Goal: Transaction & Acquisition: Purchase product/service

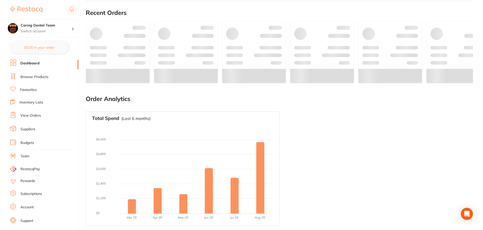
scroll to position [267, 0]
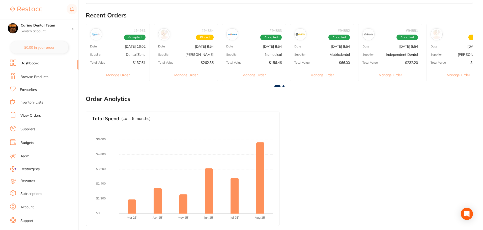
click at [27, 77] on link "Browse Products" at bounding box center [34, 76] width 28 height 5
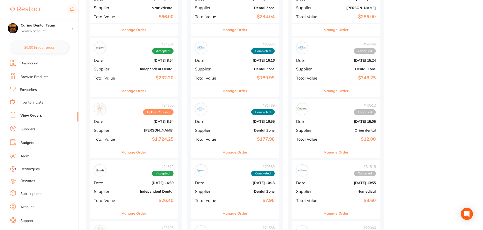
scroll to position [353, 0]
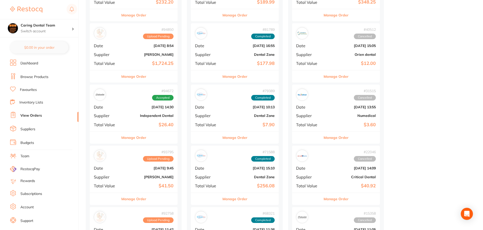
click at [150, 139] on div "Manage Order" at bounding box center [134, 137] width 88 height 12
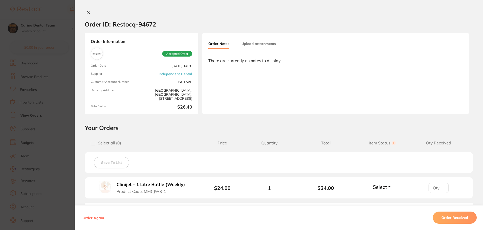
click at [65, 140] on section "Order ID: Restocq- 94672 Order Information Accepted Order Order Date Sept 25 20…" at bounding box center [241, 115] width 483 height 230
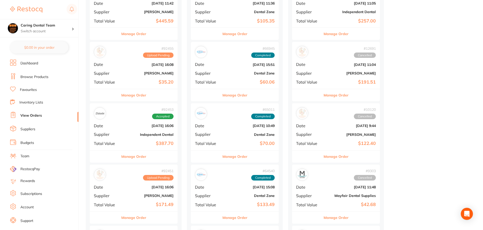
scroll to position [580, 0]
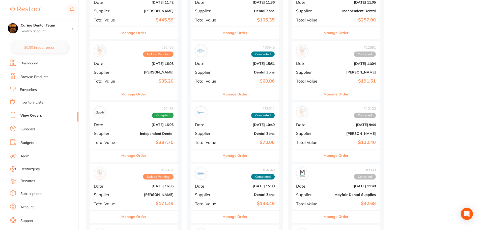
click at [144, 153] on button "Manage Order" at bounding box center [133, 155] width 25 height 12
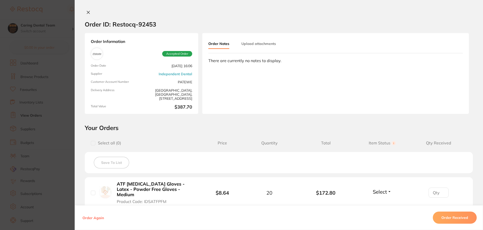
click at [72, 126] on section "Order ID: Restocq- 92453 Order Information Accepted Order Order Date Sept 2 202…" at bounding box center [241, 115] width 483 height 230
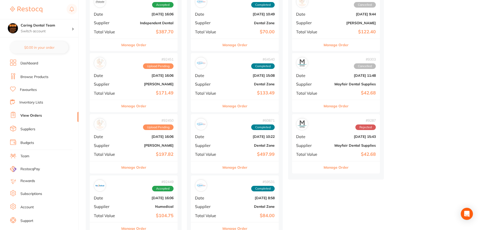
scroll to position [731, 0]
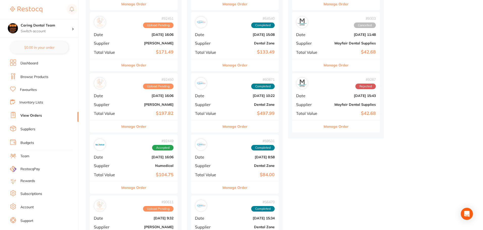
click at [136, 192] on button "Manage Order" at bounding box center [133, 187] width 25 height 12
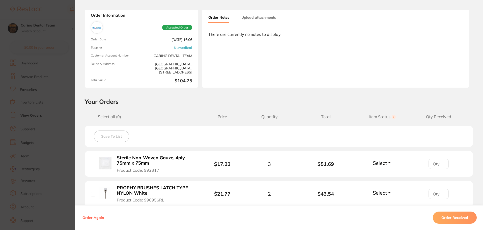
scroll to position [50, 0]
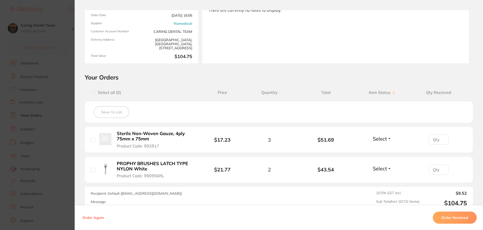
drag, startPoint x: 70, startPoint y: 148, endPoint x: 76, endPoint y: 148, distance: 5.6
click at [69, 148] on section "Order ID: Restocq- 92449 Order Information Accepted Order Order Date Sept 2 202…" at bounding box center [241, 115] width 483 height 230
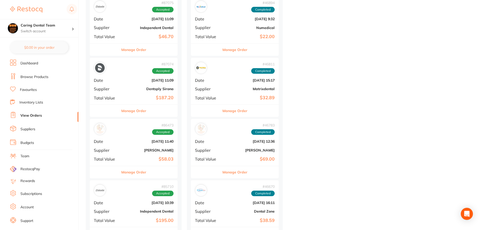
scroll to position [1589, 0]
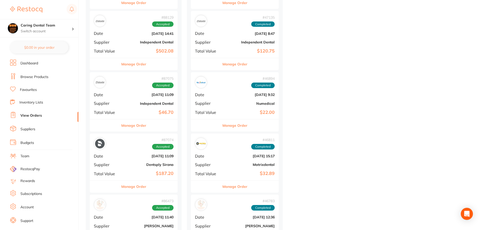
click at [142, 125] on button "Manage Order" at bounding box center [133, 125] width 25 height 12
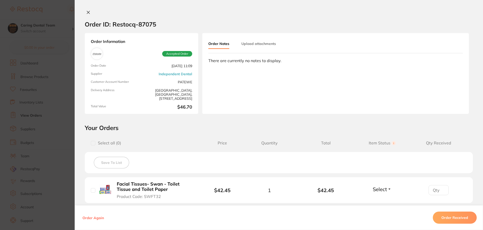
click at [63, 125] on section "Order ID: Restocq- 87075 Order Information Accepted Order Order Date Jul 19 202…" at bounding box center [241, 115] width 483 height 230
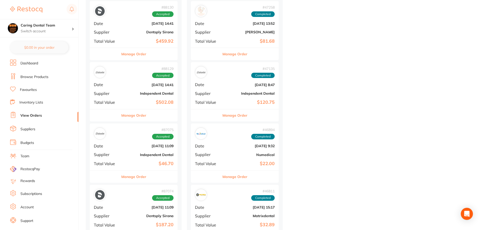
scroll to position [1513, 0]
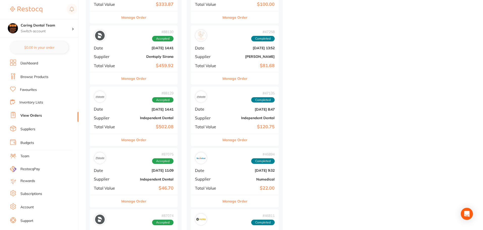
click at [111, 135] on div "Manage Order" at bounding box center [134, 139] width 88 height 12
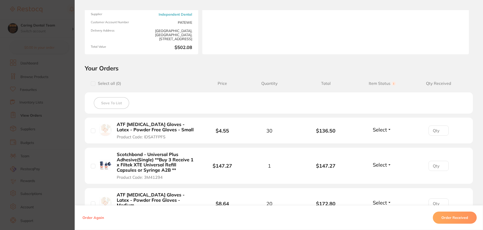
scroll to position [101, 0]
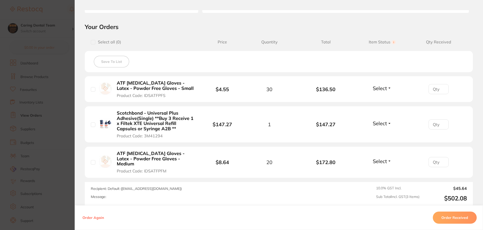
click at [64, 124] on section "Order ID: Restocq- 88129 Order Information Accepted Order Order Date Jul 30 202…" at bounding box center [241, 115] width 483 height 230
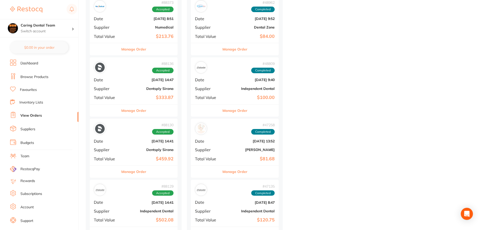
scroll to position [1387, 0]
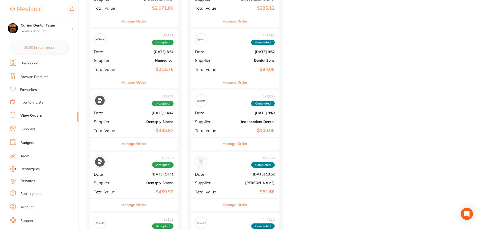
click at [132, 82] on button "Manage Order" at bounding box center [133, 82] width 25 height 12
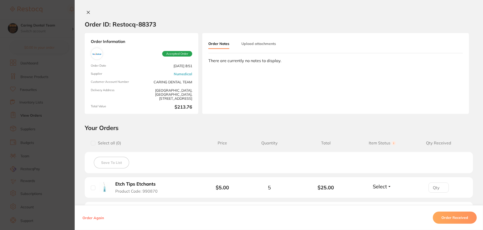
click at [71, 112] on section "Order ID: Restocq- 88373 Order Information Accepted Order Order Date Aug 1 2025…" at bounding box center [241, 115] width 483 height 230
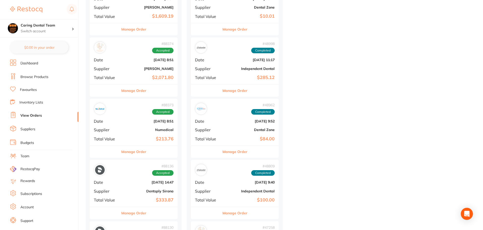
scroll to position [1286, 0]
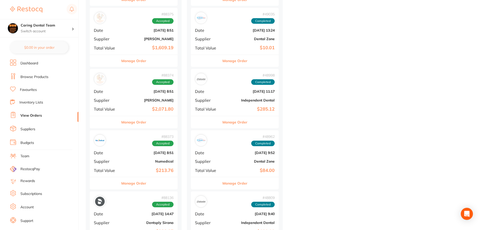
click at [144, 126] on button "Manage Order" at bounding box center [133, 122] width 25 height 12
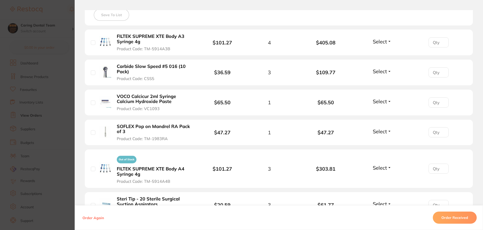
scroll to position [177, 0]
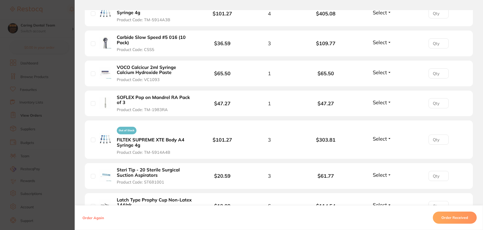
click at [59, 130] on section "Order ID: Restocq- 88374 Order Information Accepted Order Date Aug 1 2025, 8:51…" at bounding box center [241, 115] width 483 height 230
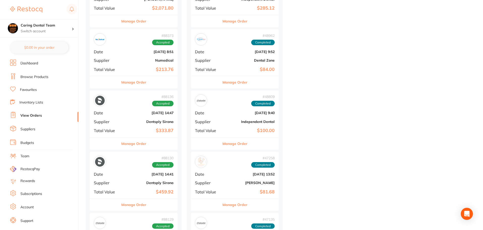
click at [26, 76] on link "Browse Products" at bounding box center [34, 76] width 28 height 5
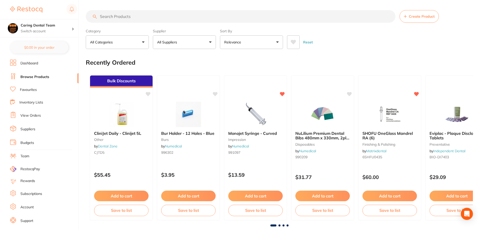
click at [26, 91] on link "Favourites" at bounding box center [28, 89] width 17 height 5
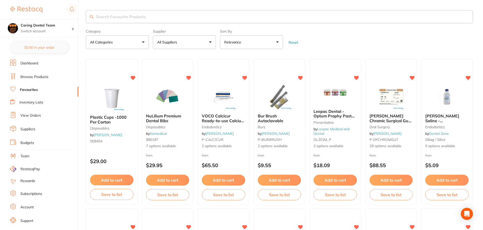
click at [28, 116] on link "View Orders" at bounding box center [30, 115] width 20 height 5
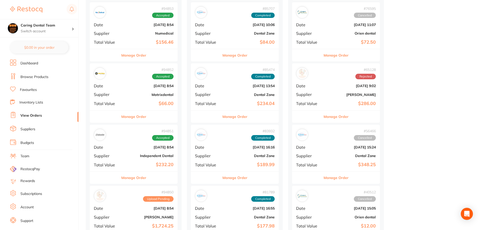
scroll to position [252, 0]
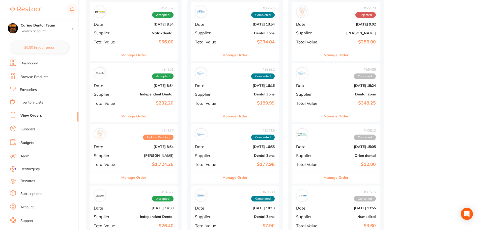
click at [149, 172] on div "Manage Order" at bounding box center [134, 177] width 88 height 12
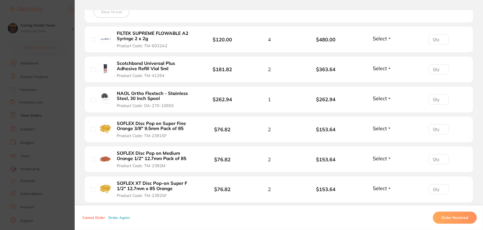
scroll to position [201, 0]
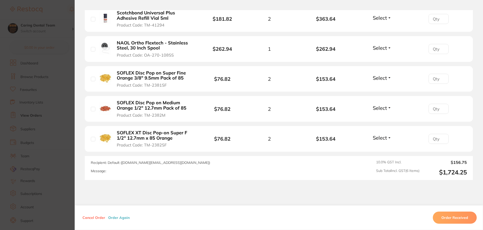
click at [56, 147] on section "Order ID: Restocq- 94850 Order Information Upload Pending Order Date Sept 29 20…" at bounding box center [241, 115] width 483 height 230
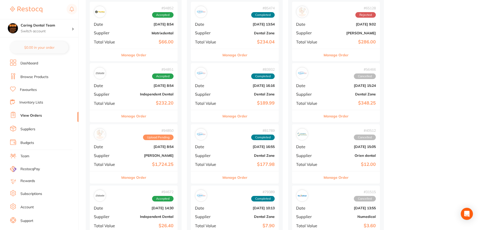
click at [36, 78] on link "Browse Products" at bounding box center [34, 76] width 28 height 5
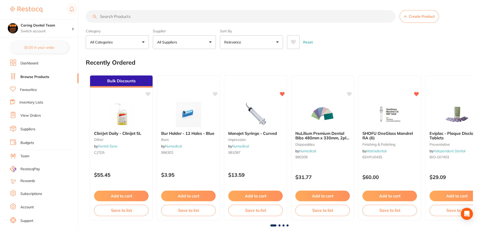
click at [135, 15] on input "search" at bounding box center [241, 16] width 310 height 13
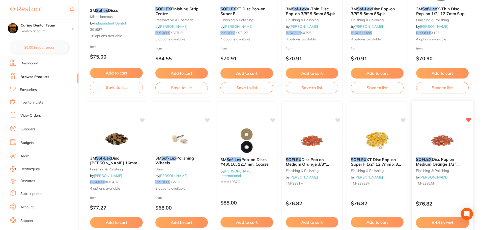
scroll to position [50, 0]
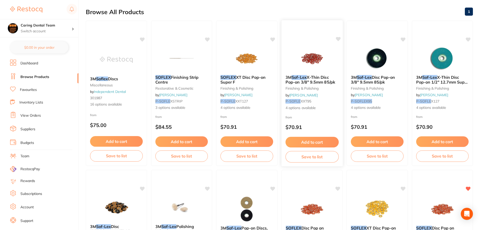
type input "SOFLEX"
click at [324, 94] on div "3M Sof-Lex X-Thin Disc Pop-on 3/8" 9.5mm 85/pk finishing & polishing by Adam De…" at bounding box center [312, 92] width 61 height 43
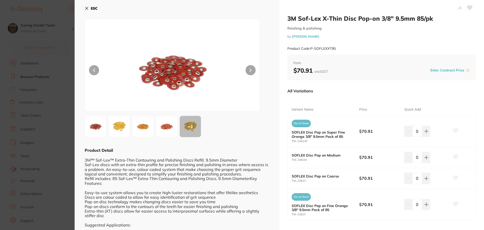
click at [99, 130] on img at bounding box center [96, 126] width 18 height 18
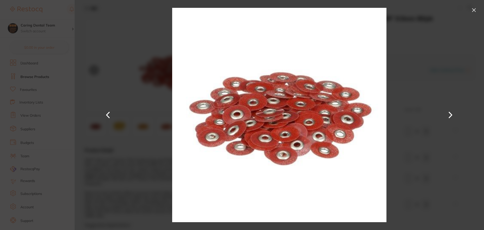
click at [81, 126] on div at bounding box center [280, 115] width 410 height 230
click at [57, 120] on section "3M Sof-Lex X-Thin Disc Pop-on 3/8" 9.5mm 85/pk finishing & polishing by Adam De…" at bounding box center [242, 115] width 484 height 230
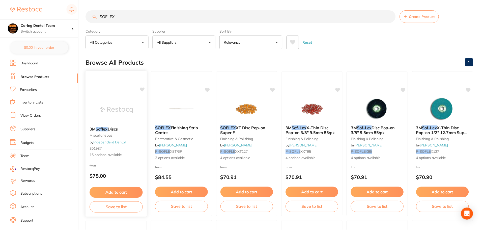
scroll to position [50, 0]
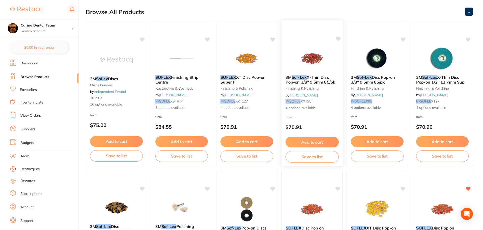
click at [296, 74] on div "3M Sof-Lex X-Thin Disc Pop-on 3/8" 9.5mm 85/pk finishing & polishing by Adam De…" at bounding box center [311, 93] width 61 height 44
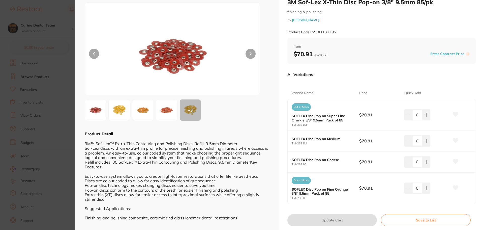
scroll to position [31, 0]
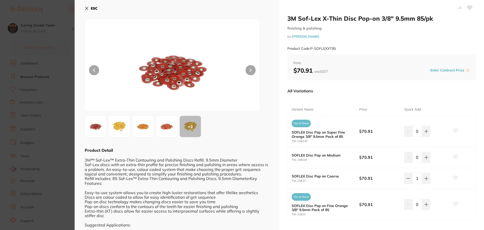
scroll to position [31, 0]
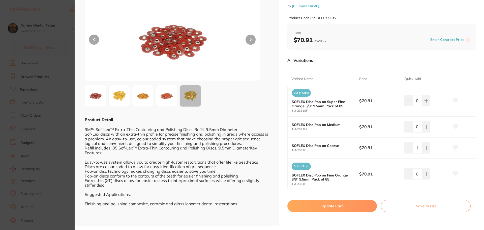
click at [425, 150] on button at bounding box center [426, 147] width 8 height 11
type input "3"
click at [330, 203] on button "Update Cart" at bounding box center [333, 206] width 90 height 12
checkbox input "false"
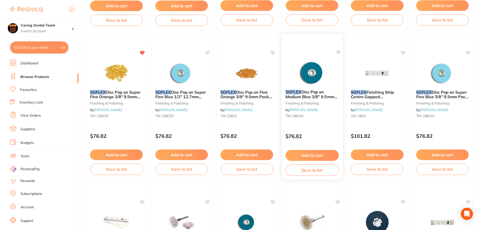
scroll to position [378, 0]
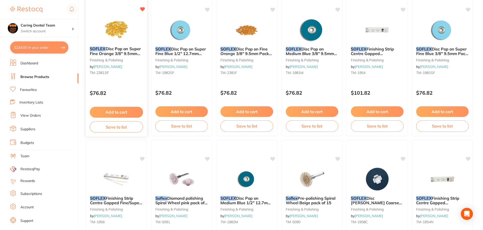
click at [126, 38] on img at bounding box center [116, 29] width 33 height 25
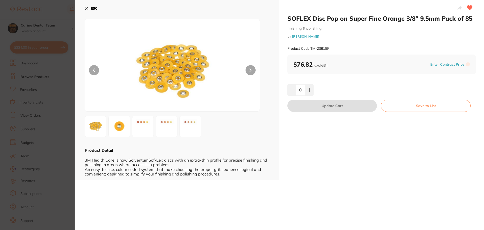
click at [64, 82] on section "SOFLEX Disc Pop on Super Fine Orange 3/8" 9.5mm Pack of 85 finishing & polishin…" at bounding box center [242, 115] width 484 height 230
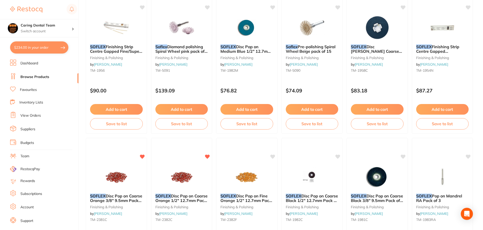
scroll to position [631, 0]
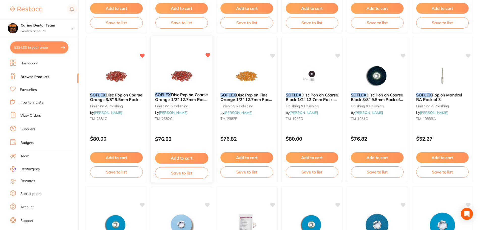
click at [190, 138] on p "$76.82" at bounding box center [181, 139] width 53 height 6
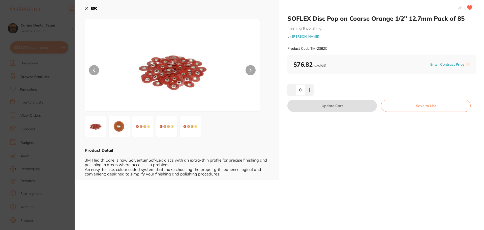
click at [59, 103] on section "SOFLEX Disc Pop on Coarse Orange 1/2" 12.7mm Pack of 85 finishing & polishing b…" at bounding box center [242, 115] width 484 height 230
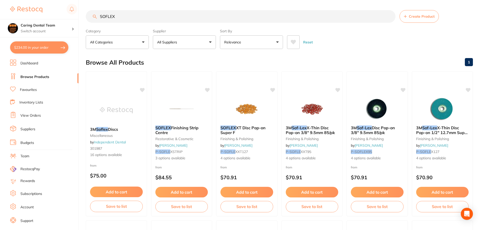
click at [138, 14] on input "SOFLEX" at bounding box center [241, 16] width 310 height 13
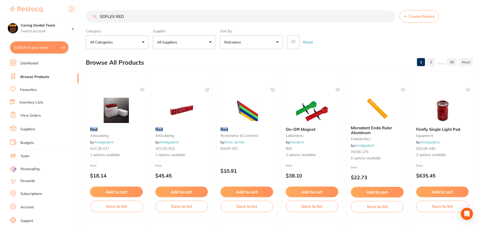
type input "SOFLEX RED"
click at [23, 48] on button "$234.00 in your order" at bounding box center [39, 47] width 58 height 12
checkbox input "true"
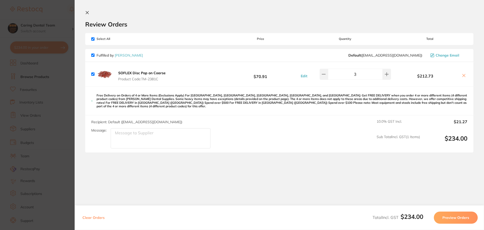
click at [464, 216] on button "Preview Orders" at bounding box center [456, 217] width 44 height 12
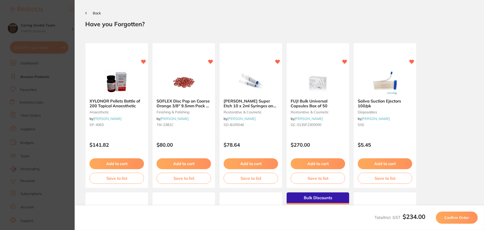
click at [464, 216] on span "Confirm Order" at bounding box center [457, 217] width 25 height 5
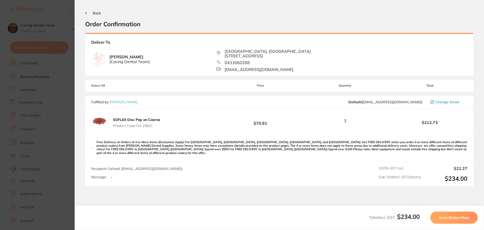
click at [453, 216] on span "Send Orders Now" at bounding box center [454, 217] width 30 height 5
